Goal: Task Accomplishment & Management: Manage account settings

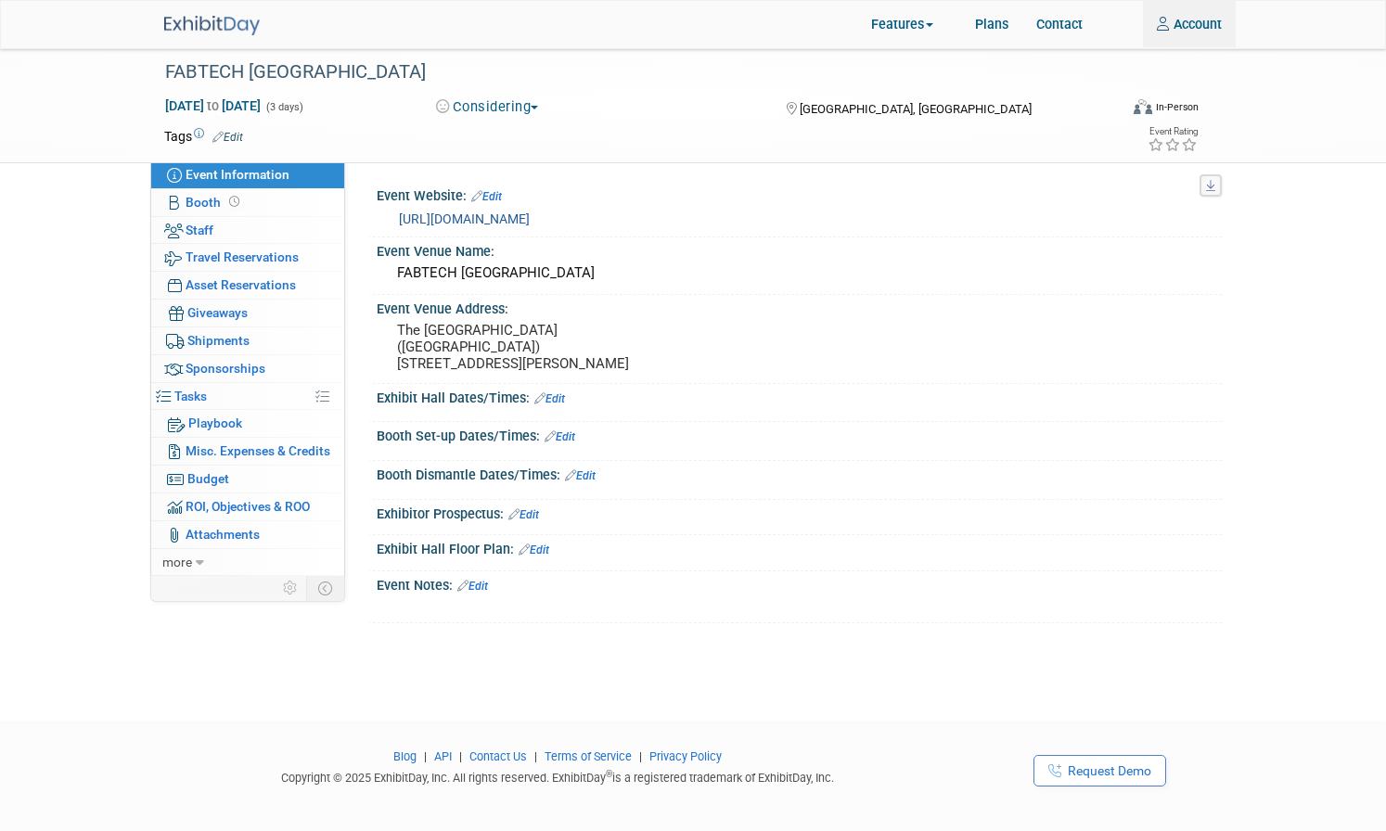
scroll to position [6, 0]
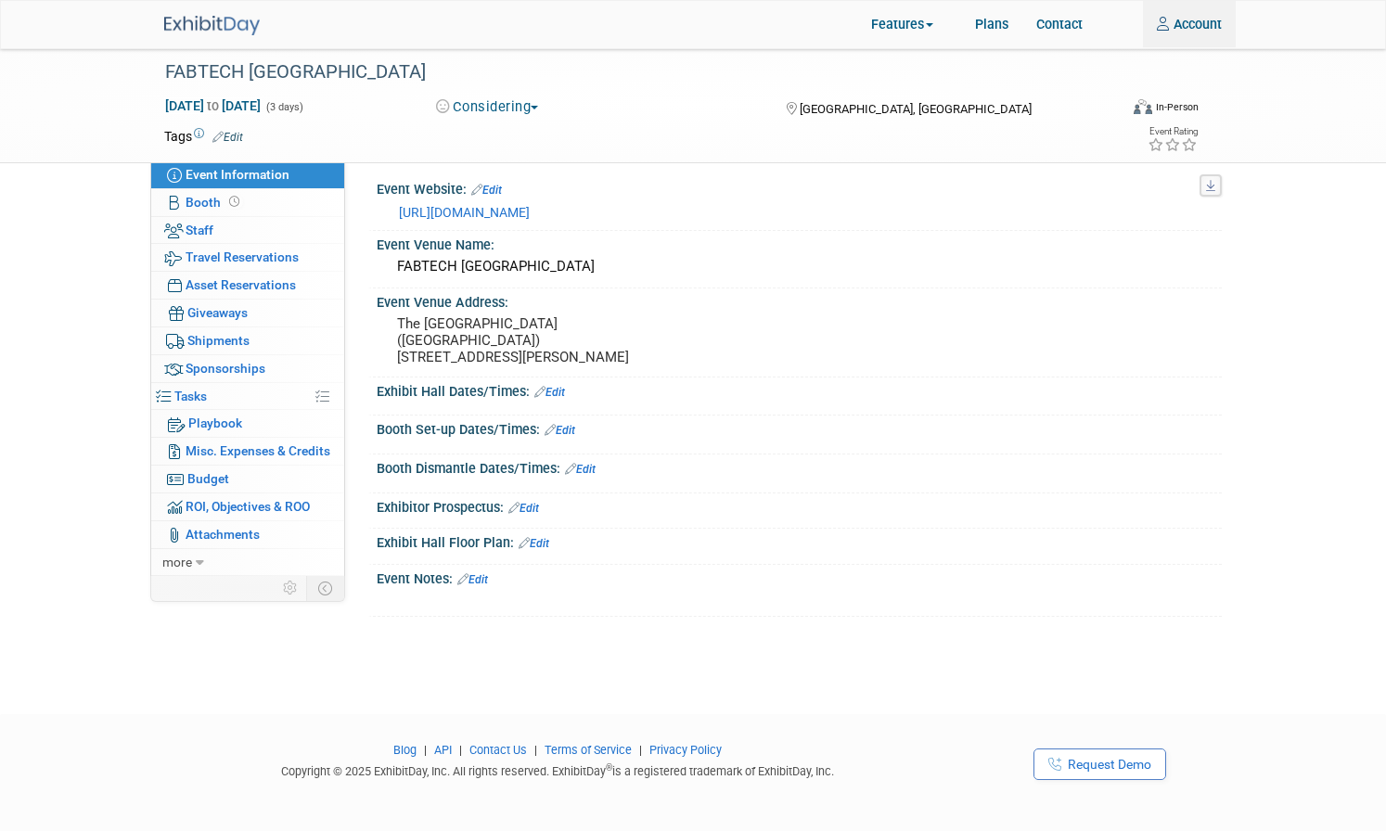
click at [194, 22] on img at bounding box center [212, 25] width 96 height 19
drag, startPoint x: 204, startPoint y: 204, endPoint x: 217, endPoint y: 203, distance: 13.0
click at [204, 204] on span "Booth" at bounding box center [215, 202] width 58 height 15
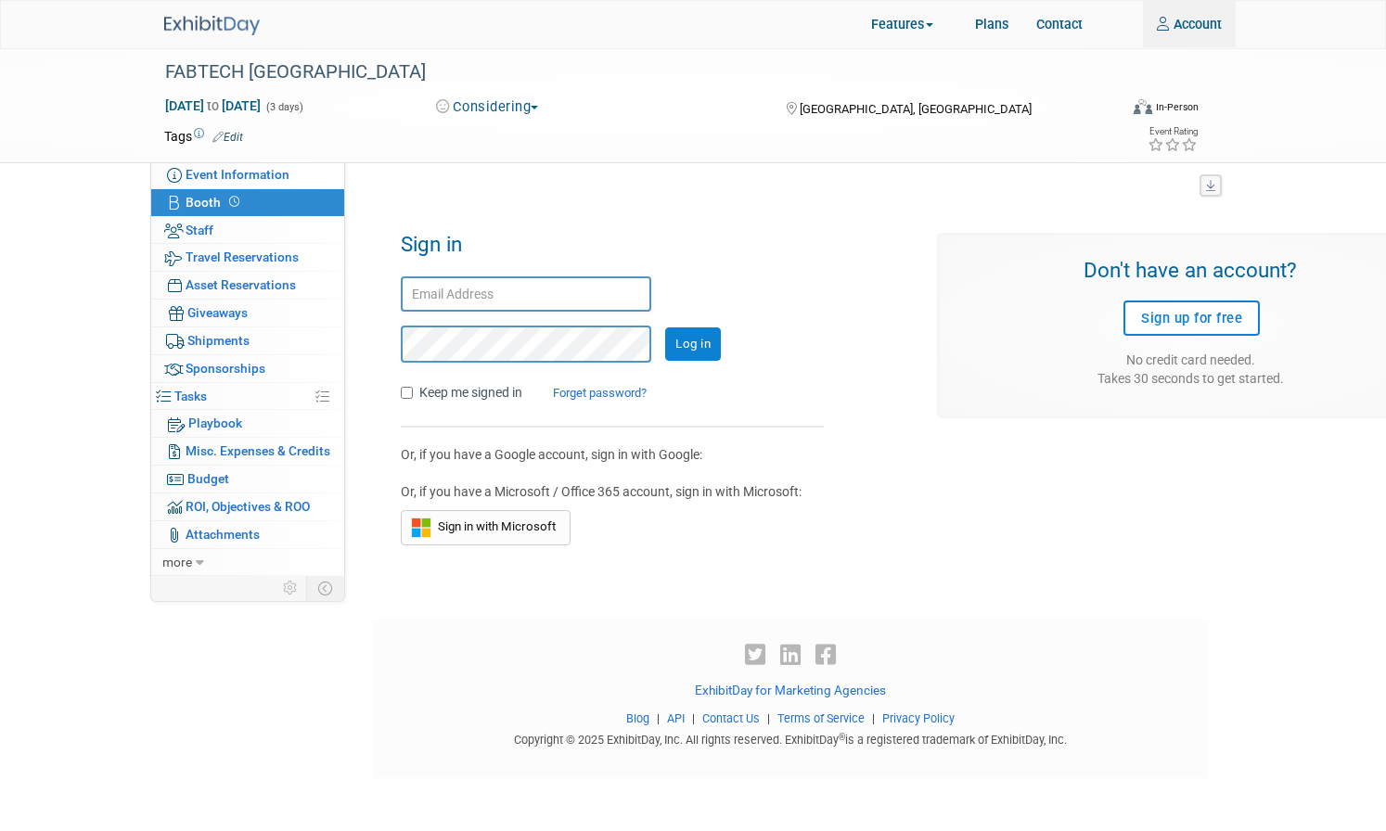
scroll to position [1, 0]
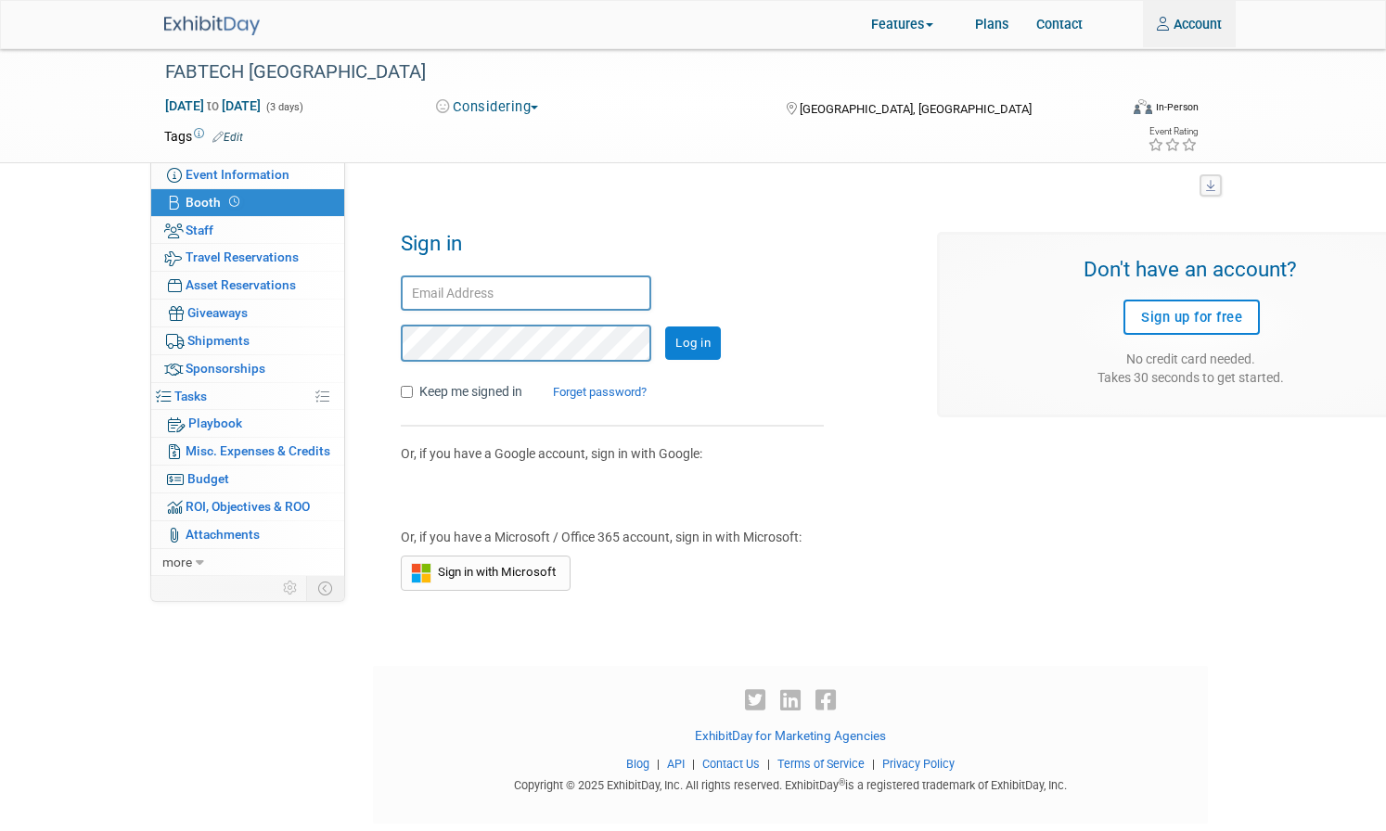
type input "tcheney@creativesafetysupply.com"
click at [697, 337] on input "Log in" at bounding box center [693, 343] width 56 height 33
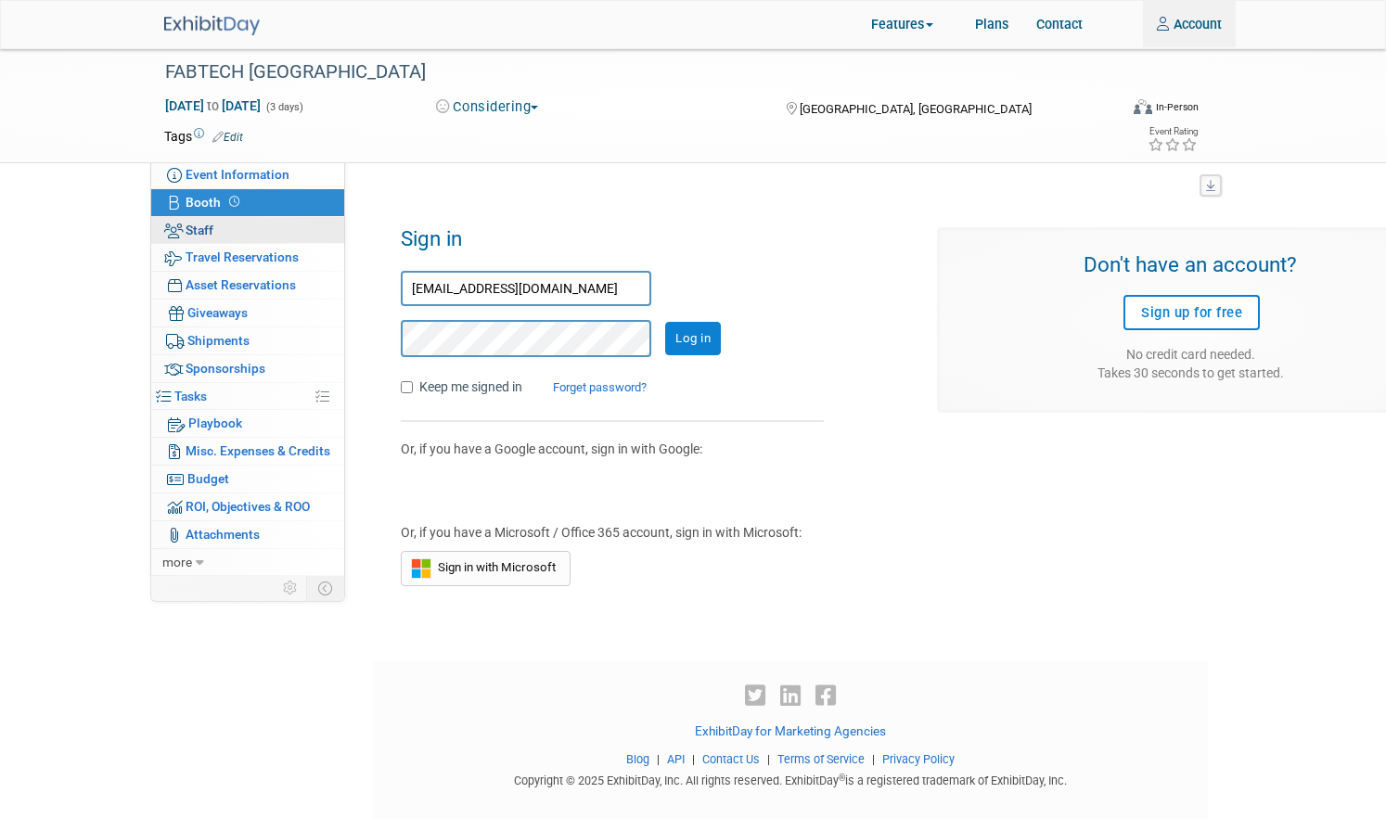
click at [215, 231] on link "0 Staff 0" at bounding box center [247, 230] width 193 height 27
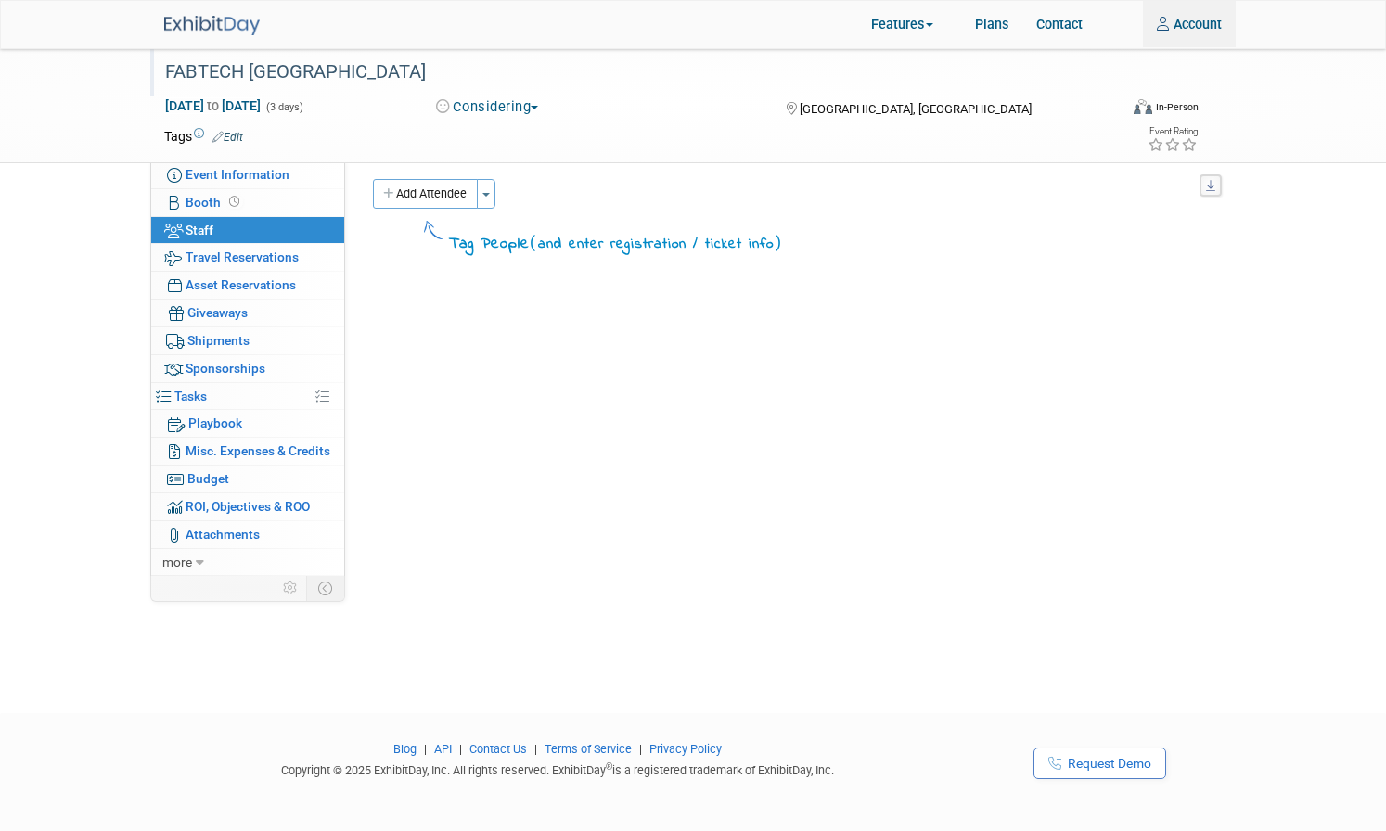
scroll to position [5, 0]
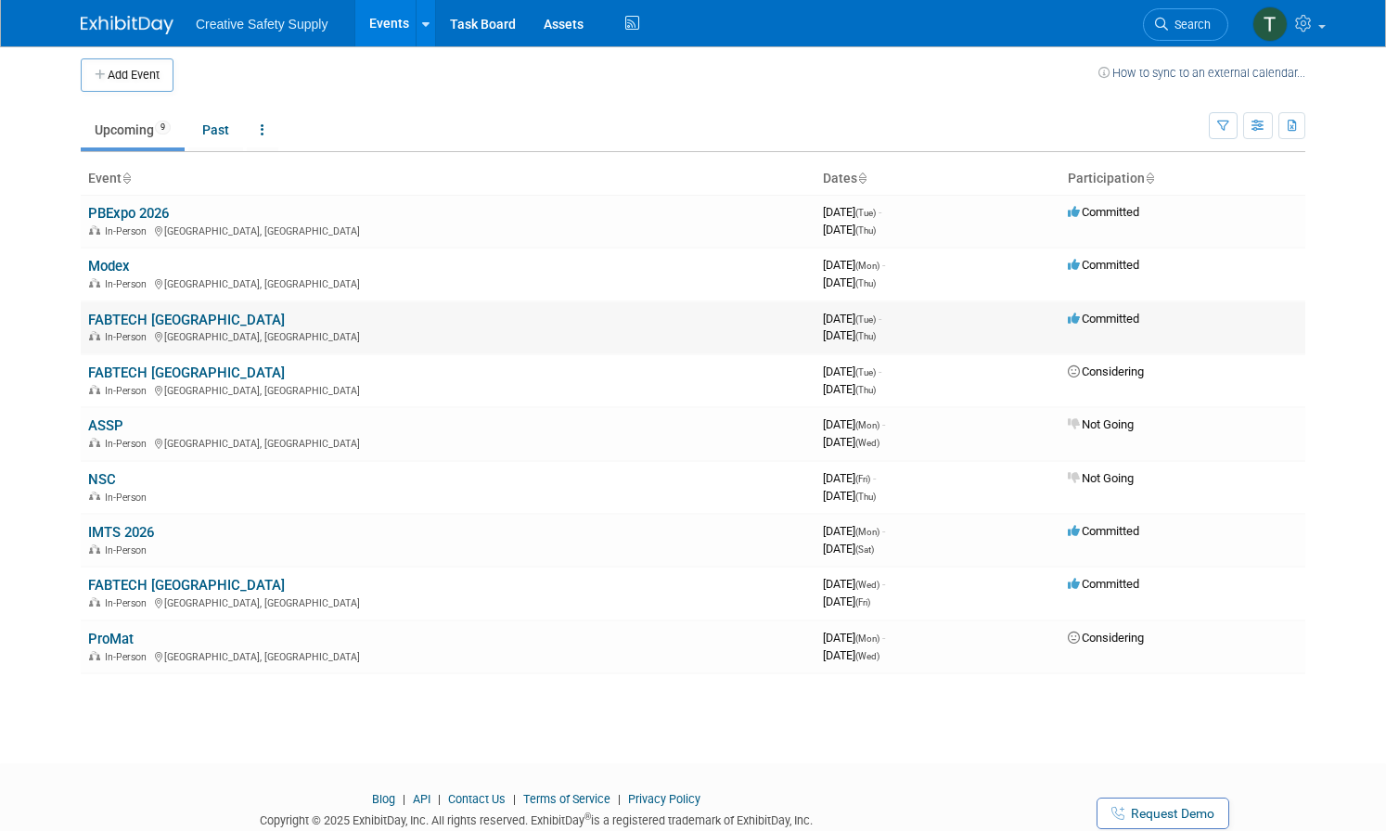
scroll to position [8, 0]
click at [1123, 371] on td "Considering" at bounding box center [1183, 379] width 245 height 53
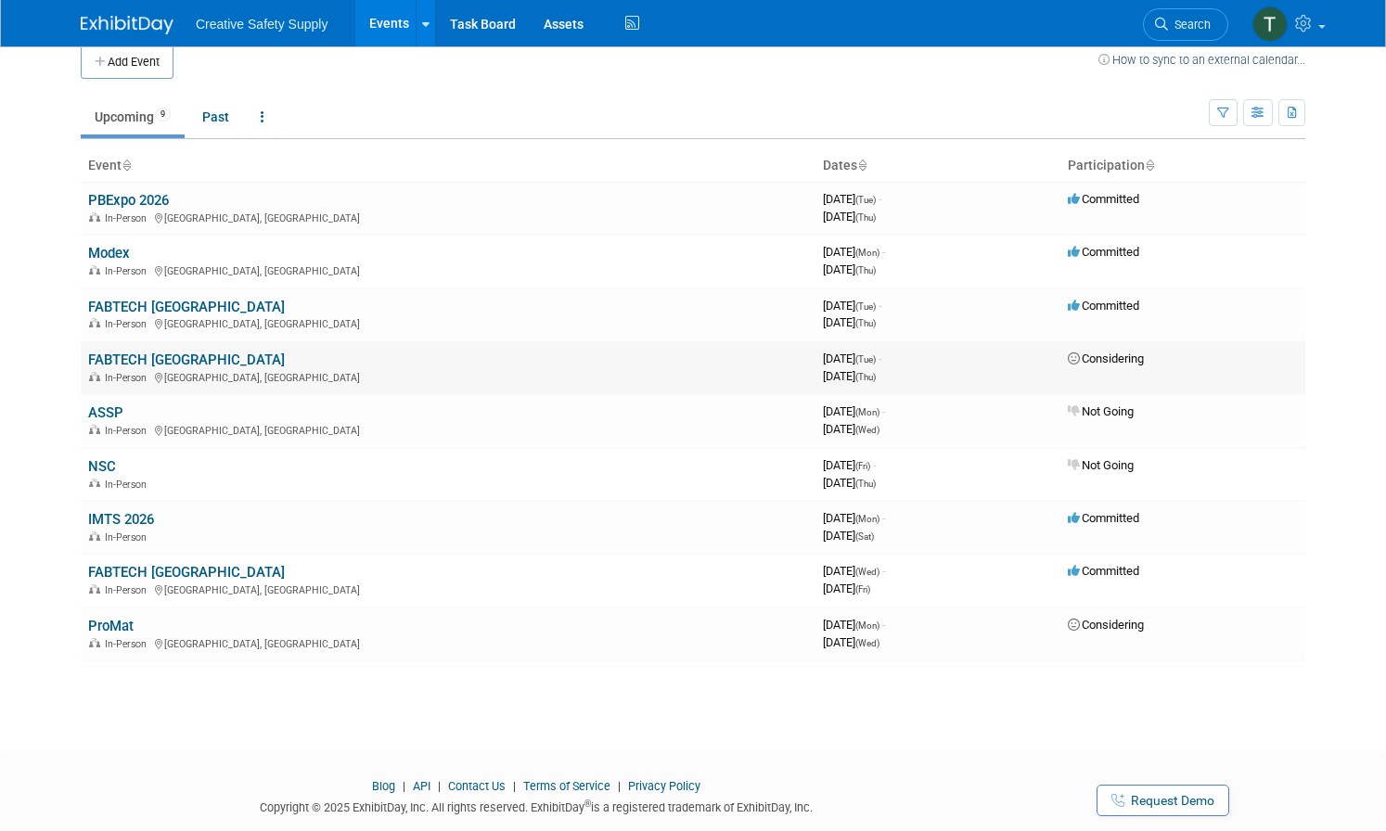
scroll to position [22, 0]
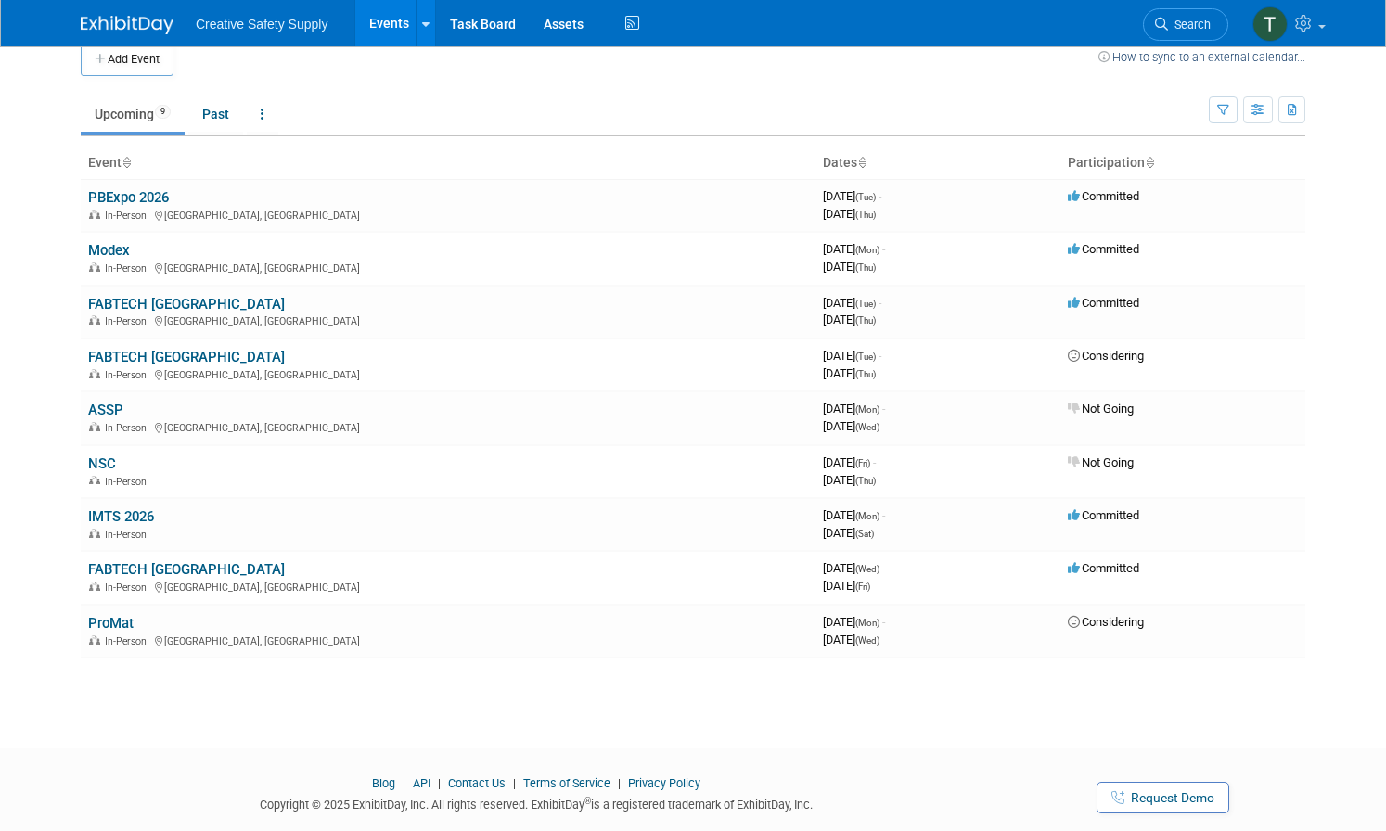
click at [159, 360] on link "FABTECH [GEOGRAPHIC_DATA]" at bounding box center [186, 357] width 197 height 17
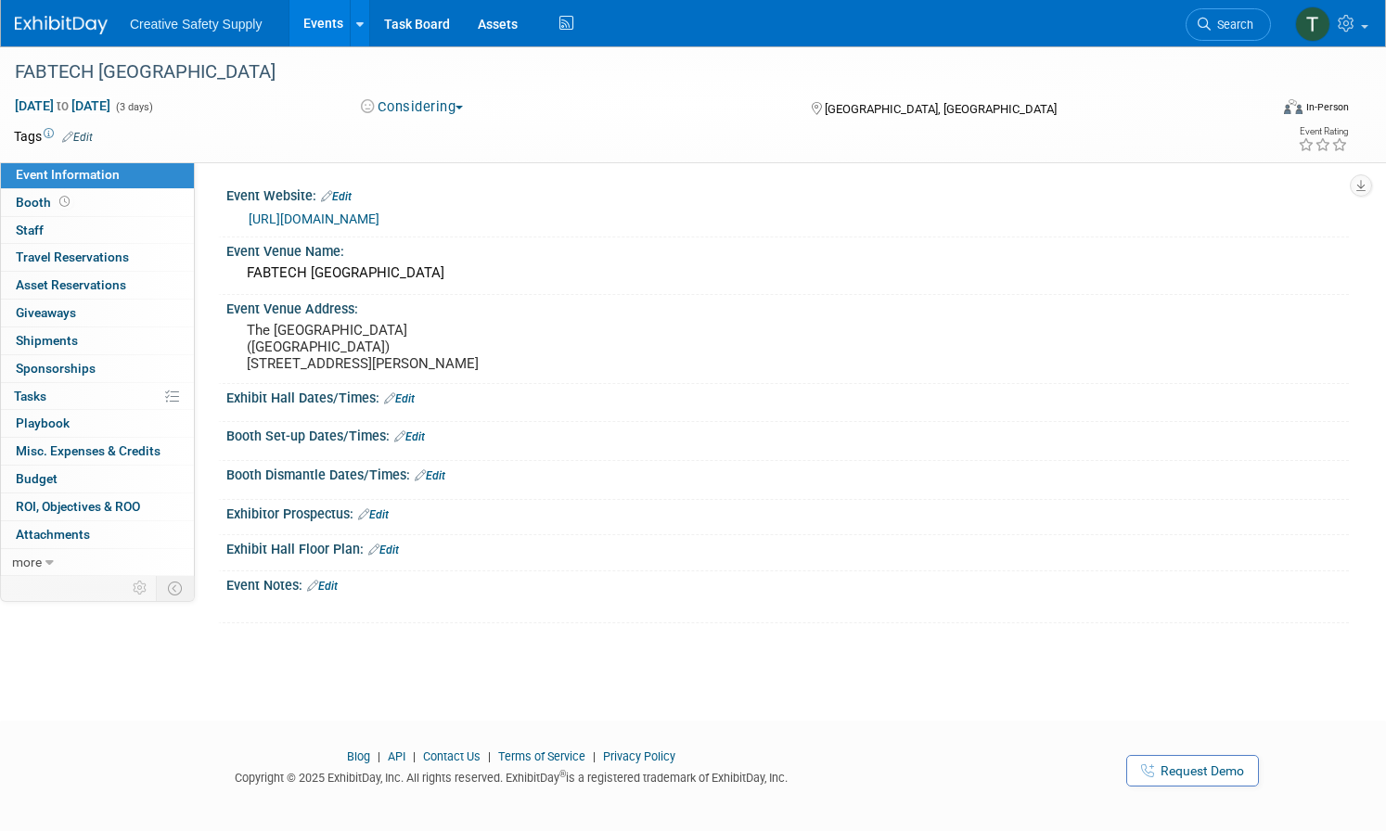
click at [437, 104] on button "Considering" at bounding box center [412, 106] width 116 height 19
click at [441, 134] on link "Committed" at bounding box center [428, 137] width 147 height 26
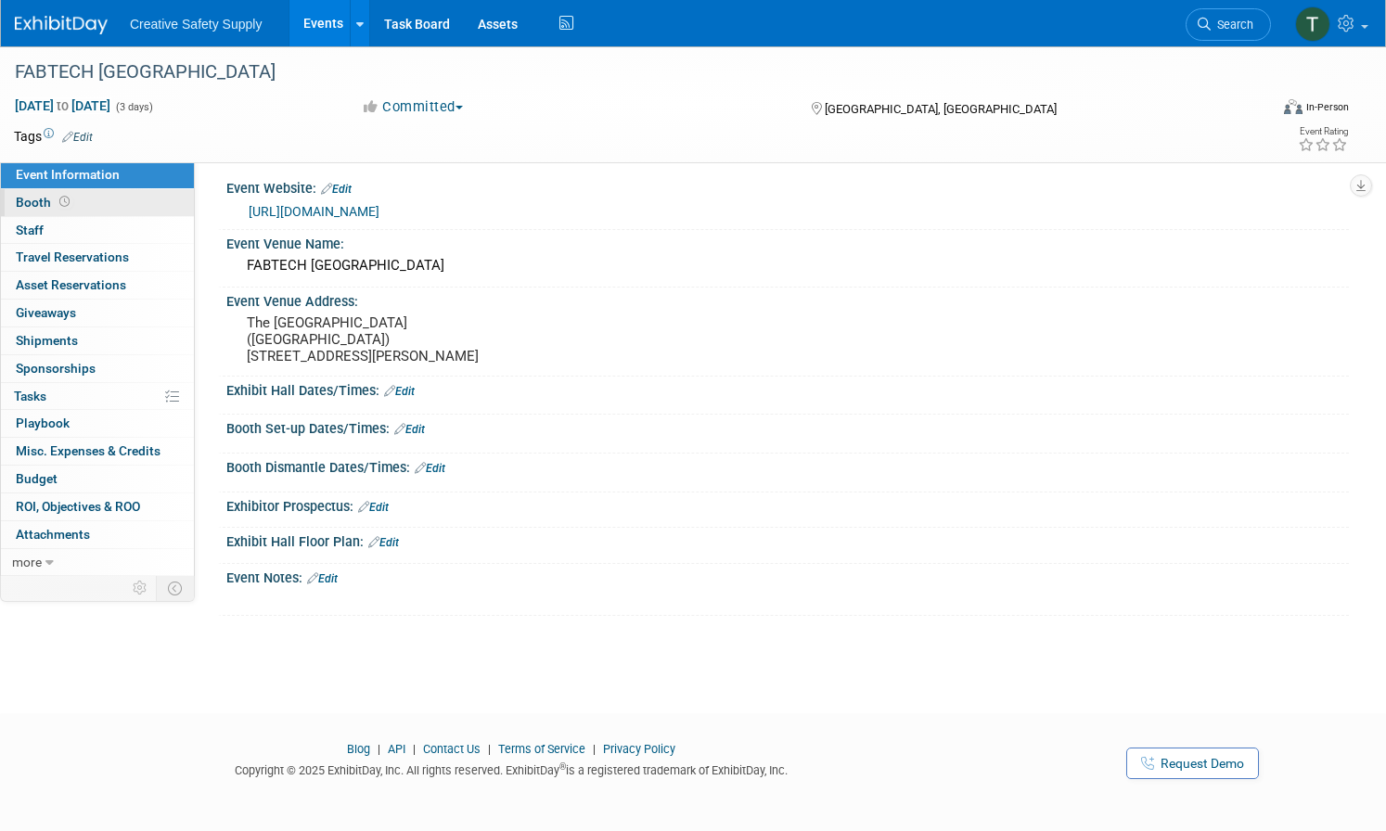
click at [27, 205] on span "Booth" at bounding box center [45, 202] width 58 height 15
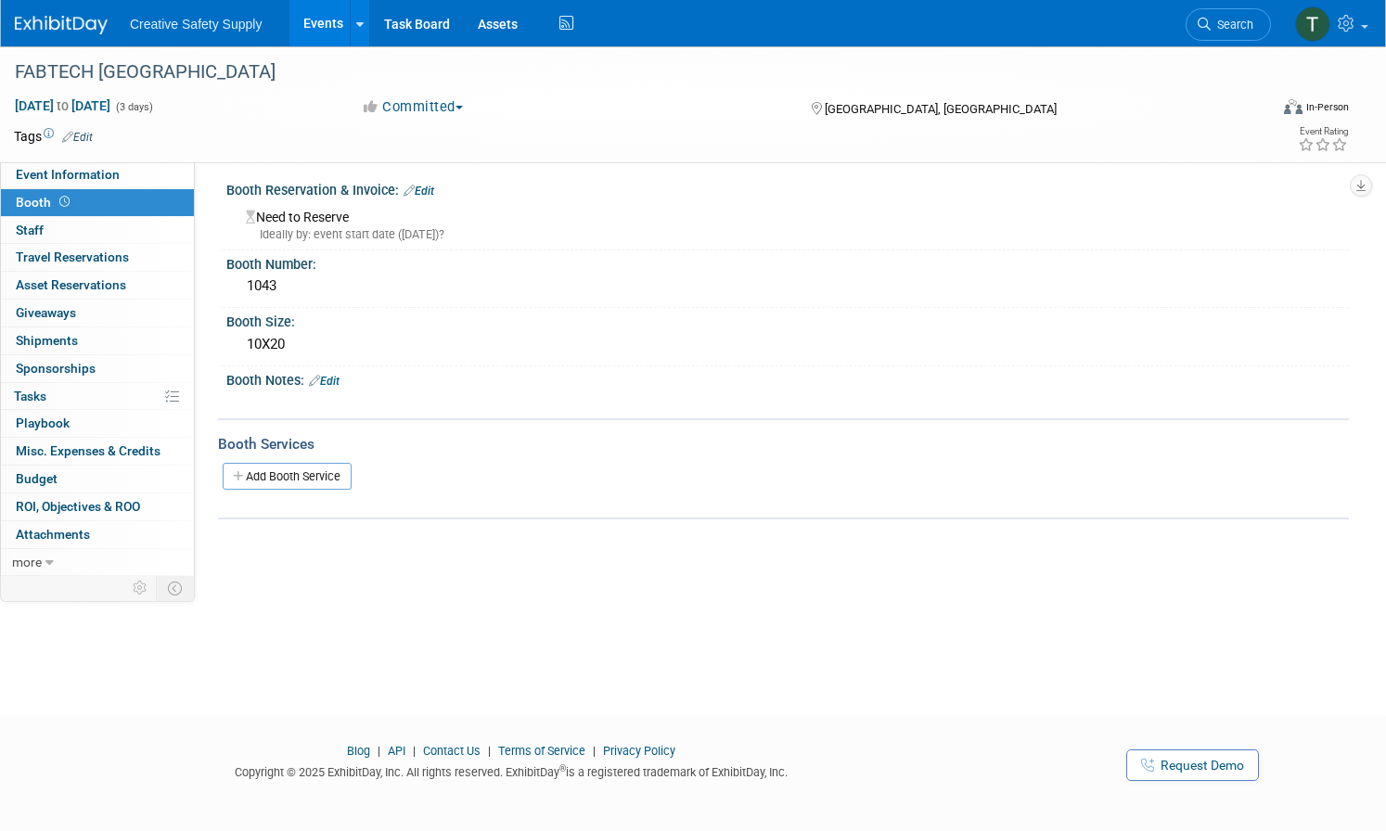
scroll to position [0, 1]
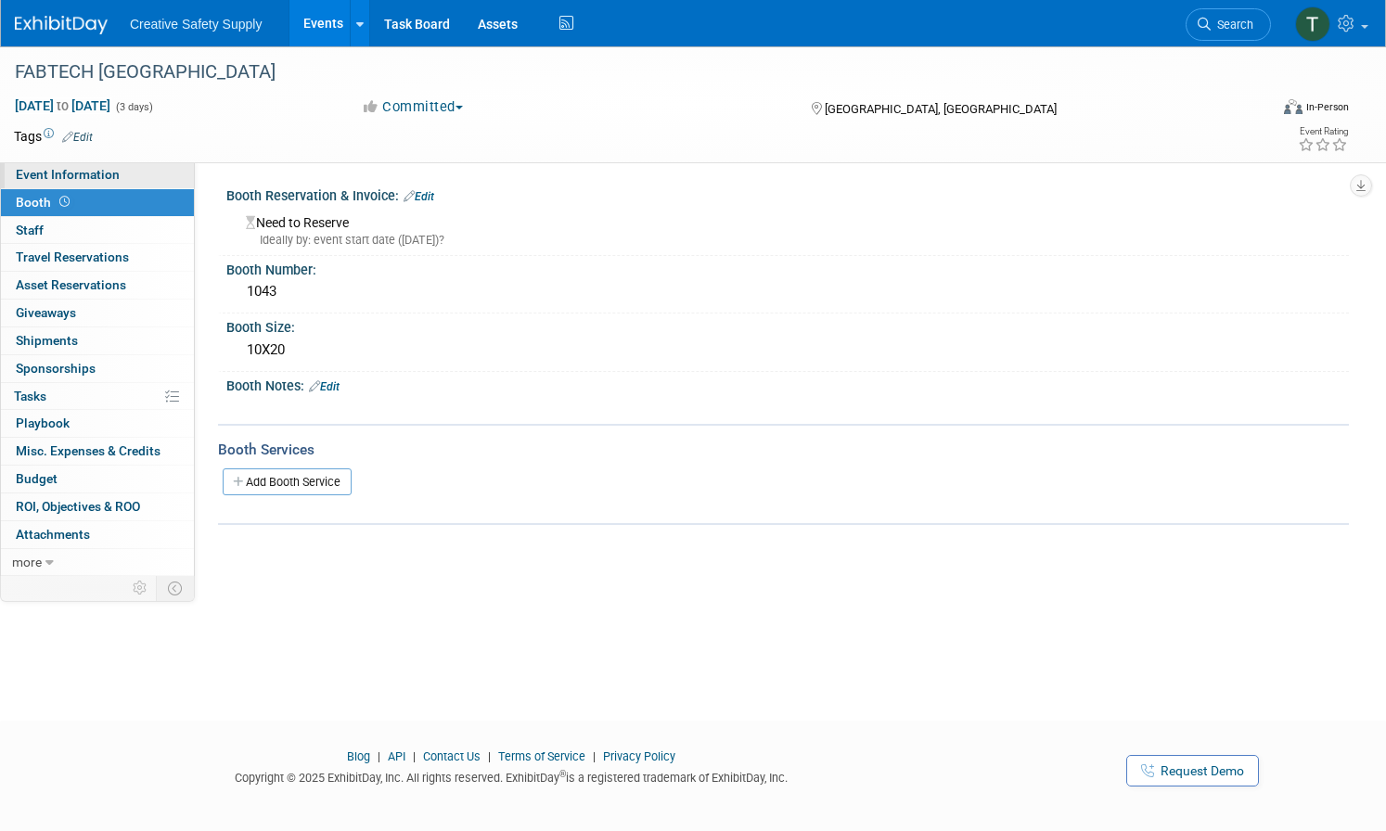
click at [62, 176] on span "Event Information" at bounding box center [68, 174] width 104 height 15
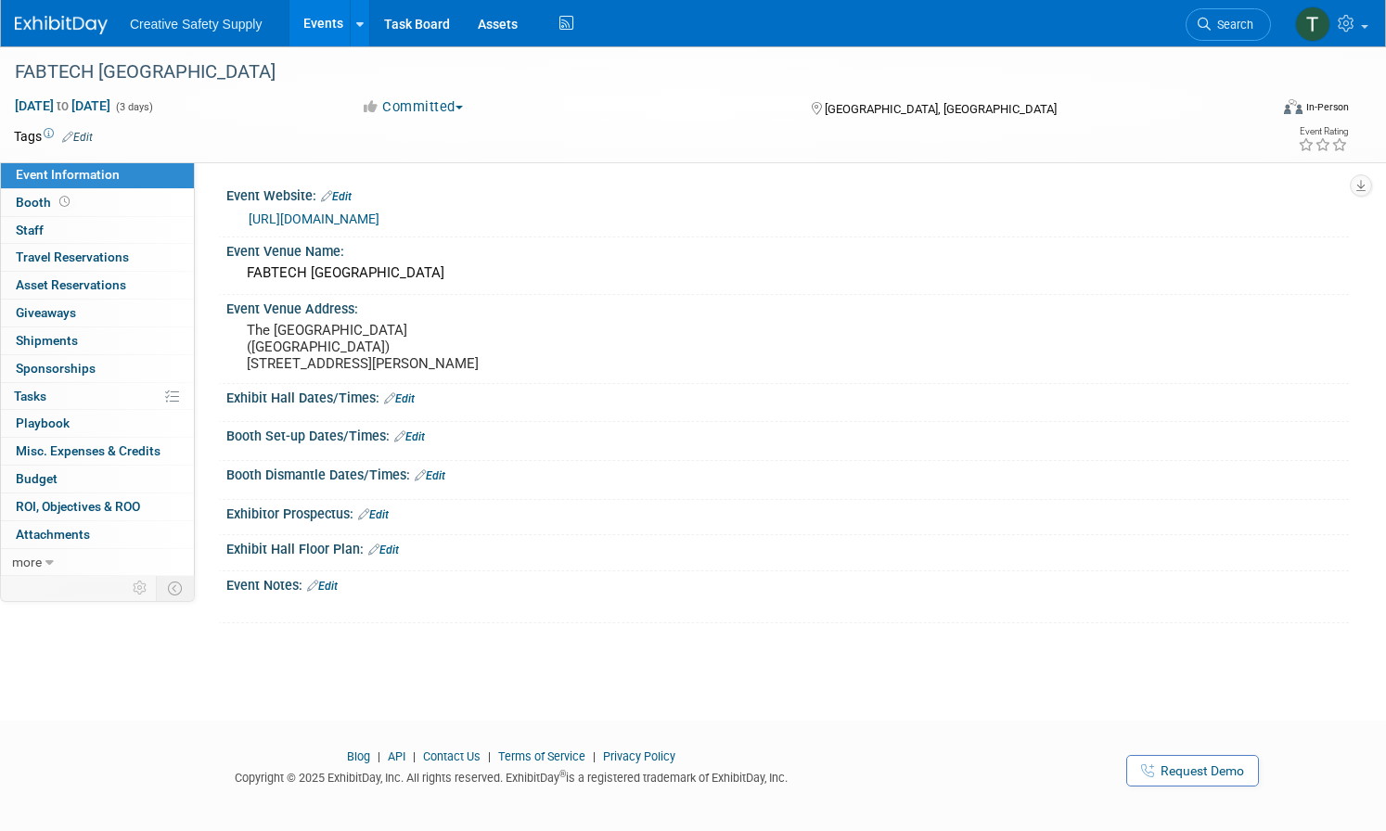
scroll to position [0, 0]
click at [58, 18] on img at bounding box center [61, 25] width 93 height 19
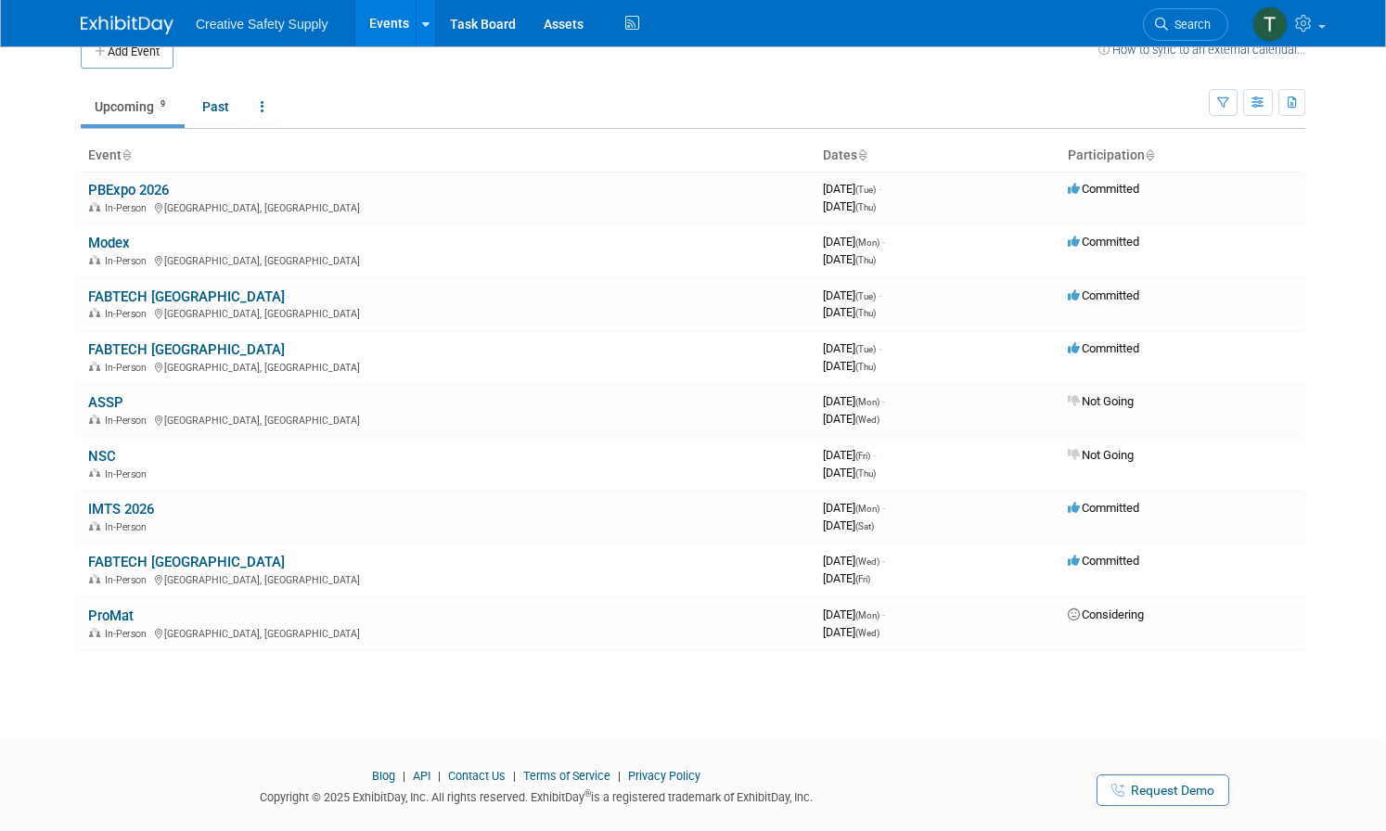
scroll to position [9, 0]
